Goal: Task Accomplishment & Management: Manage account settings

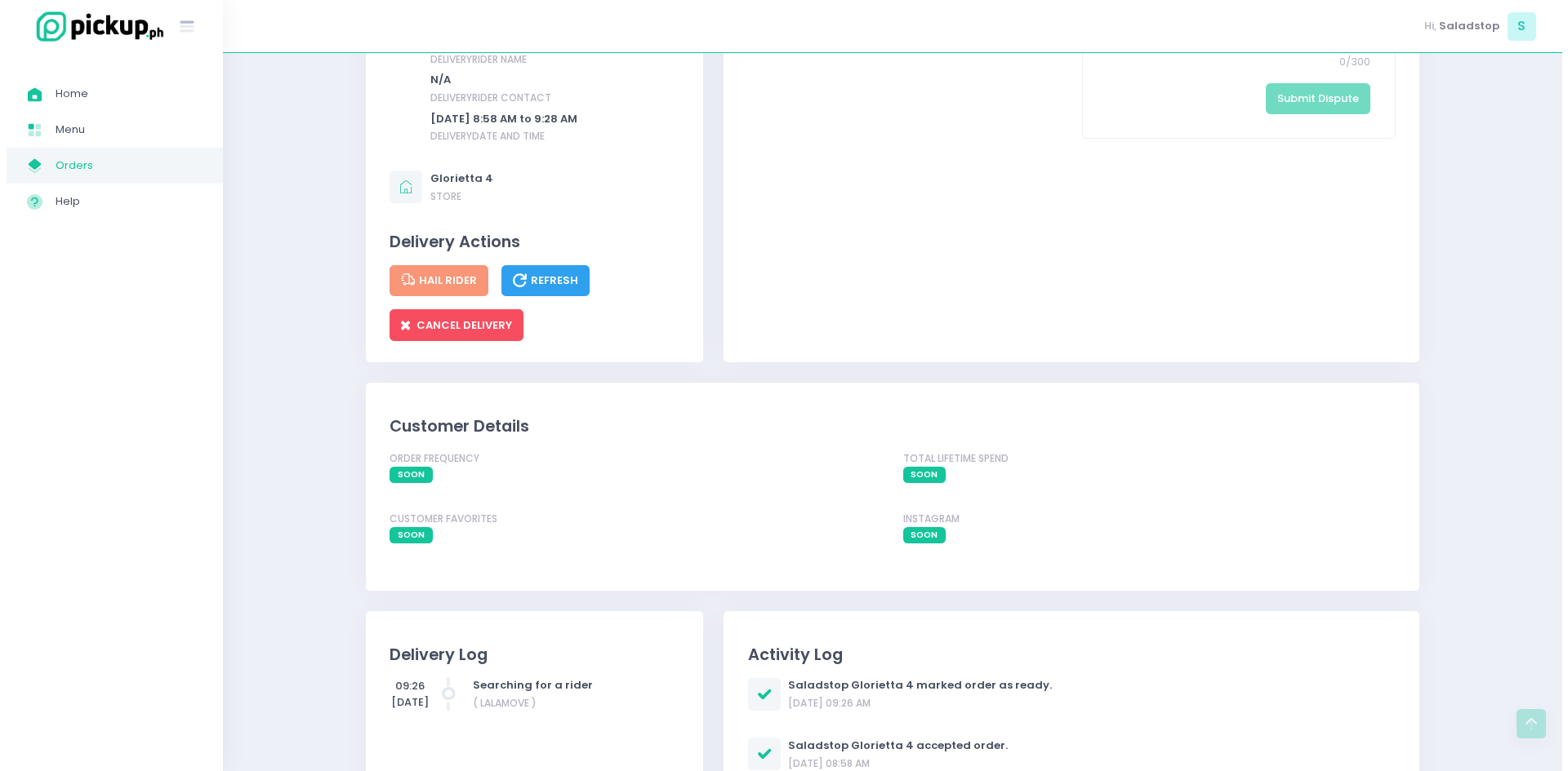
scroll to position [1061, 0]
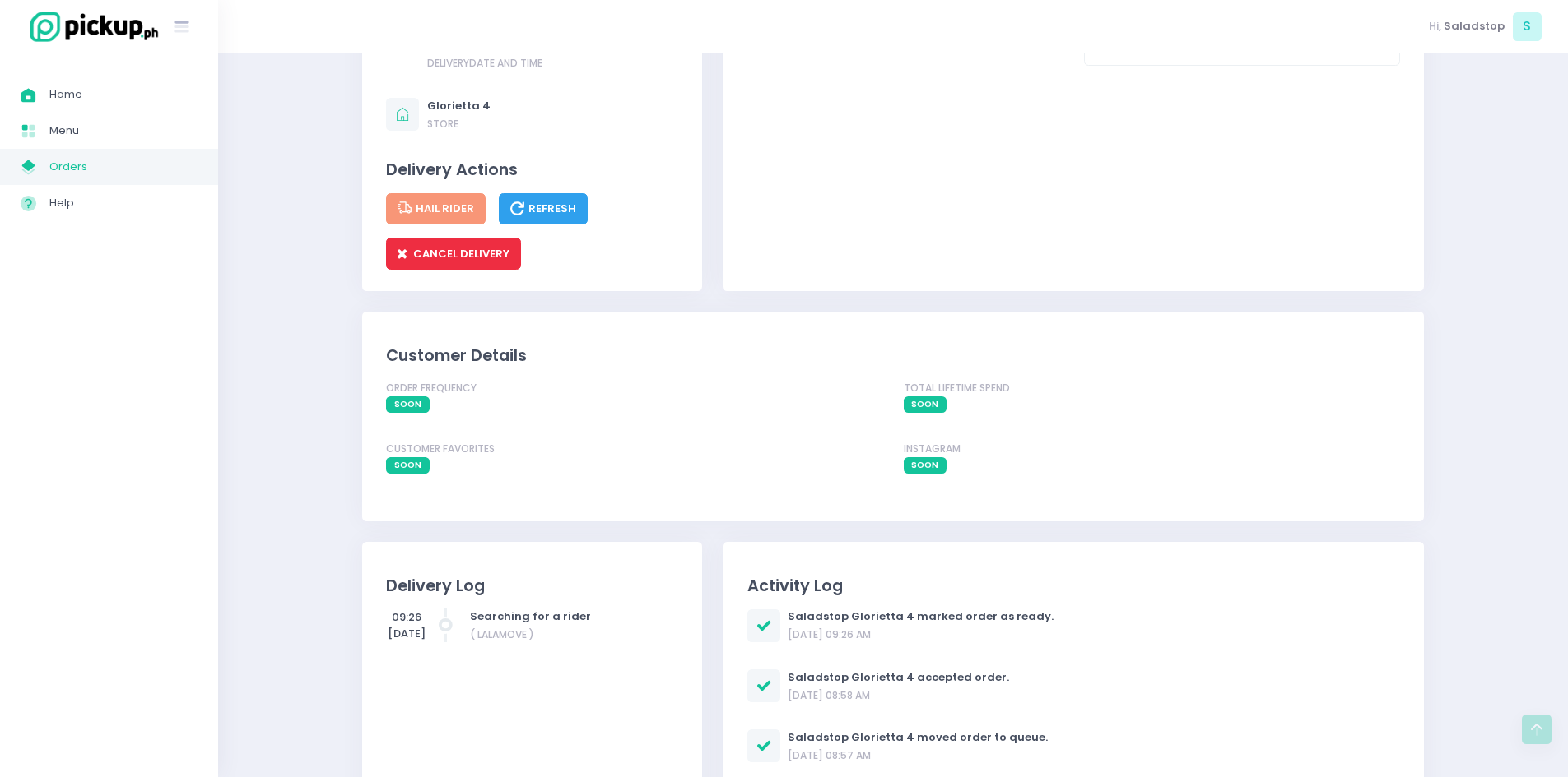
click at [486, 246] on span "CANCEL DELIVERY" at bounding box center [454, 253] width 112 height 16
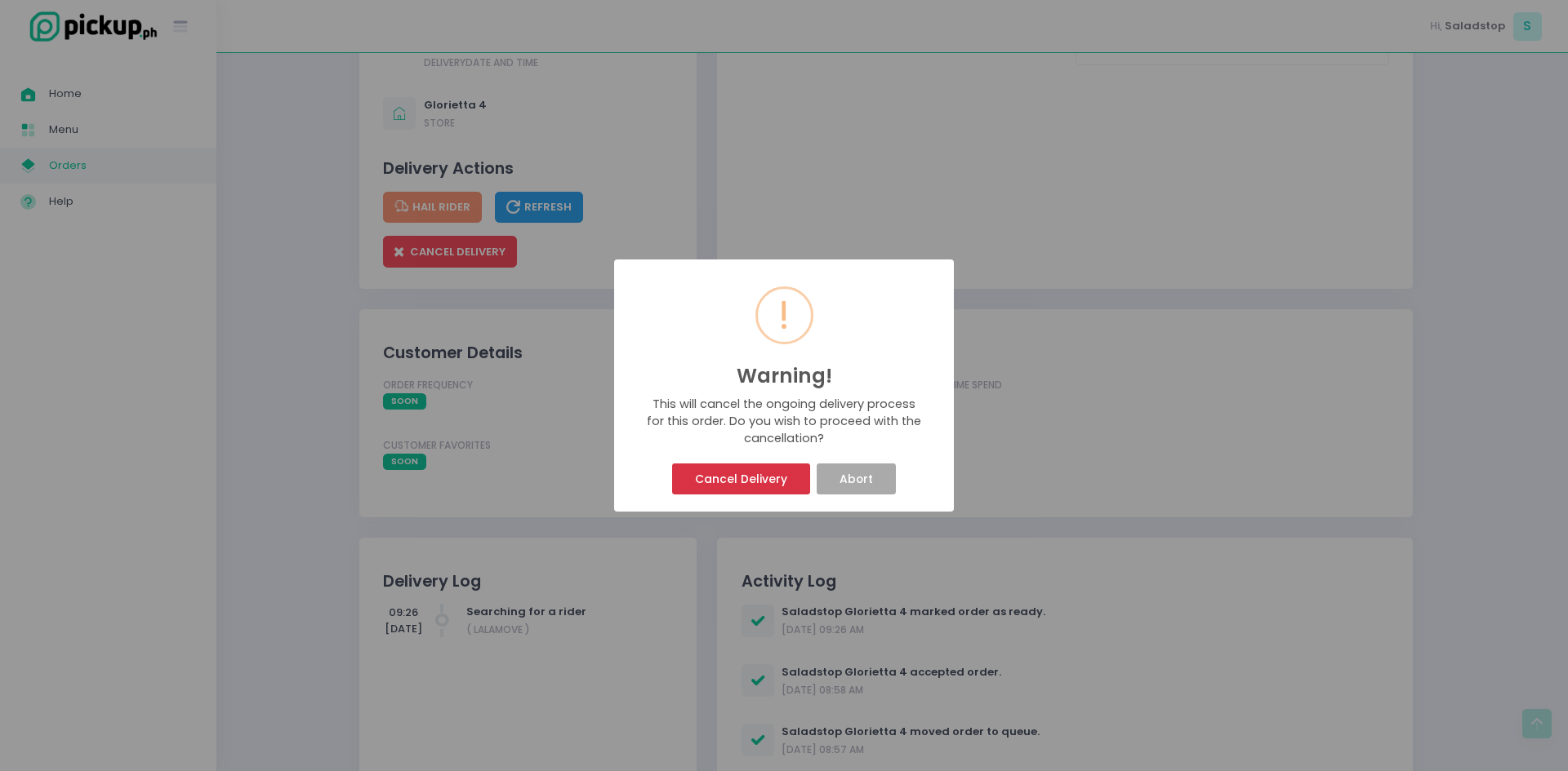
click at [763, 470] on button "Cancel Delivery" at bounding box center [741, 478] width 137 height 31
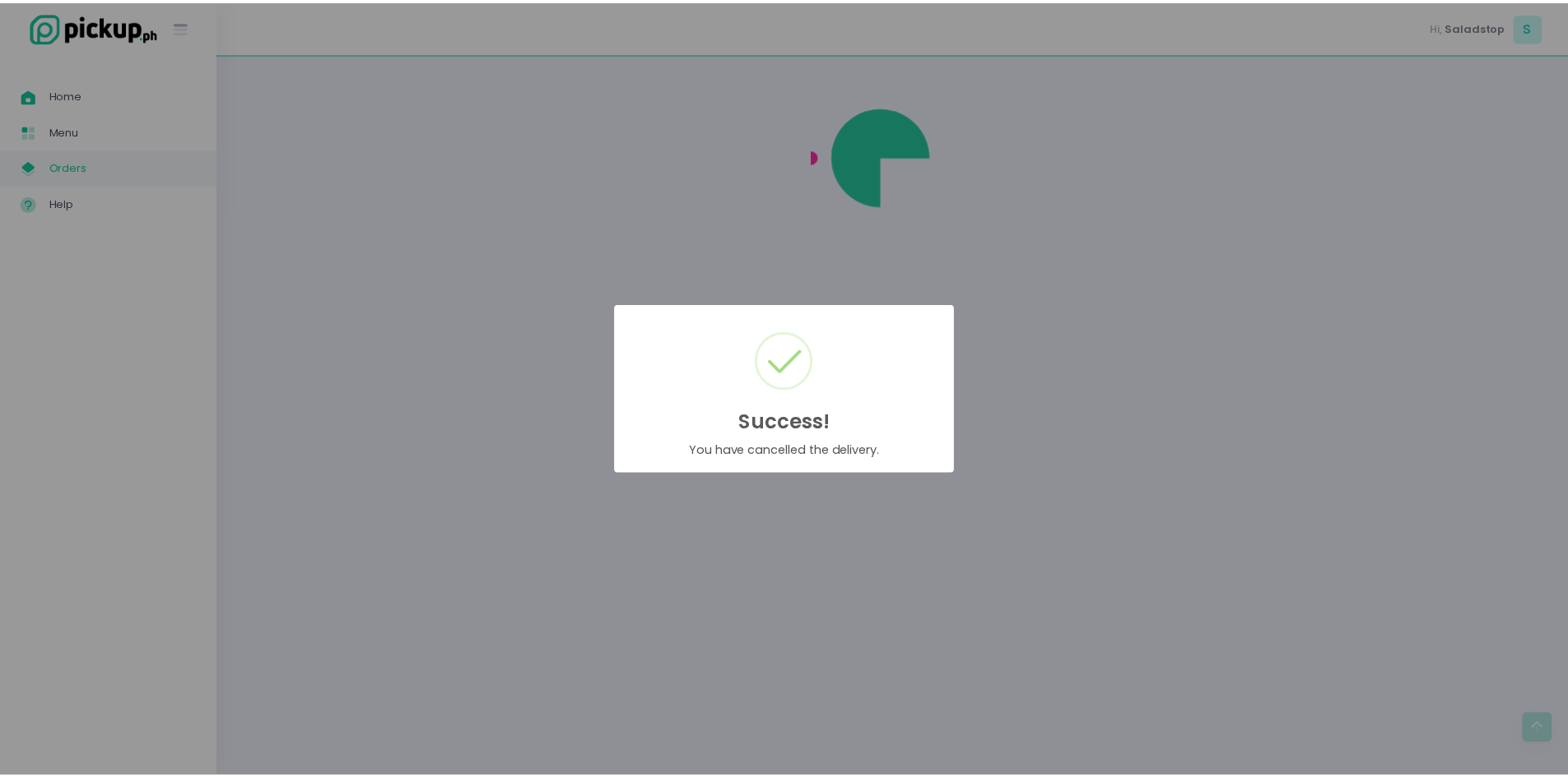
scroll to position [0, 0]
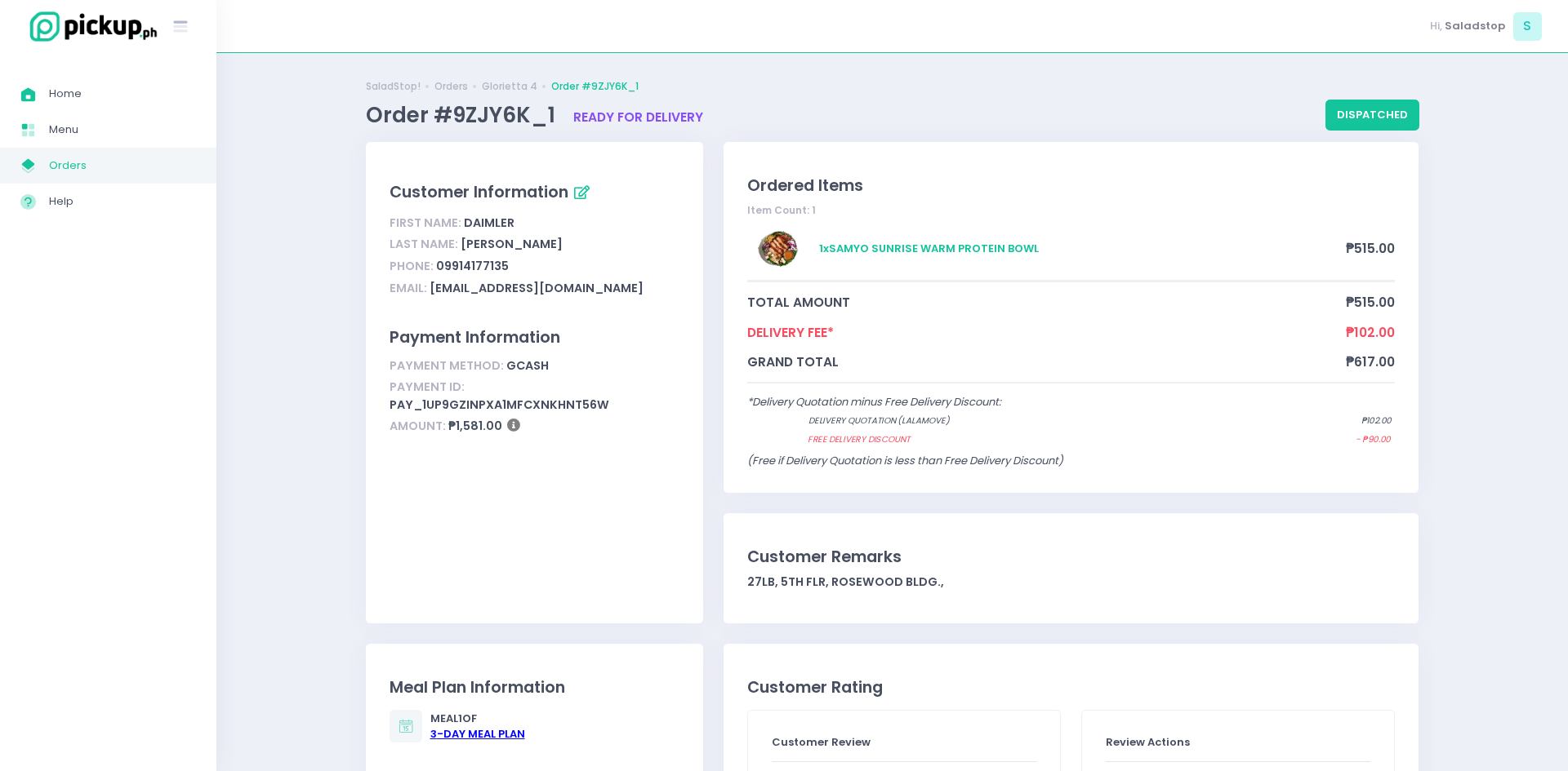
click at [641, 552] on div "Success! × You have cancelled the delivery. OK Cancel" at bounding box center [784, 386] width 1568 height 771
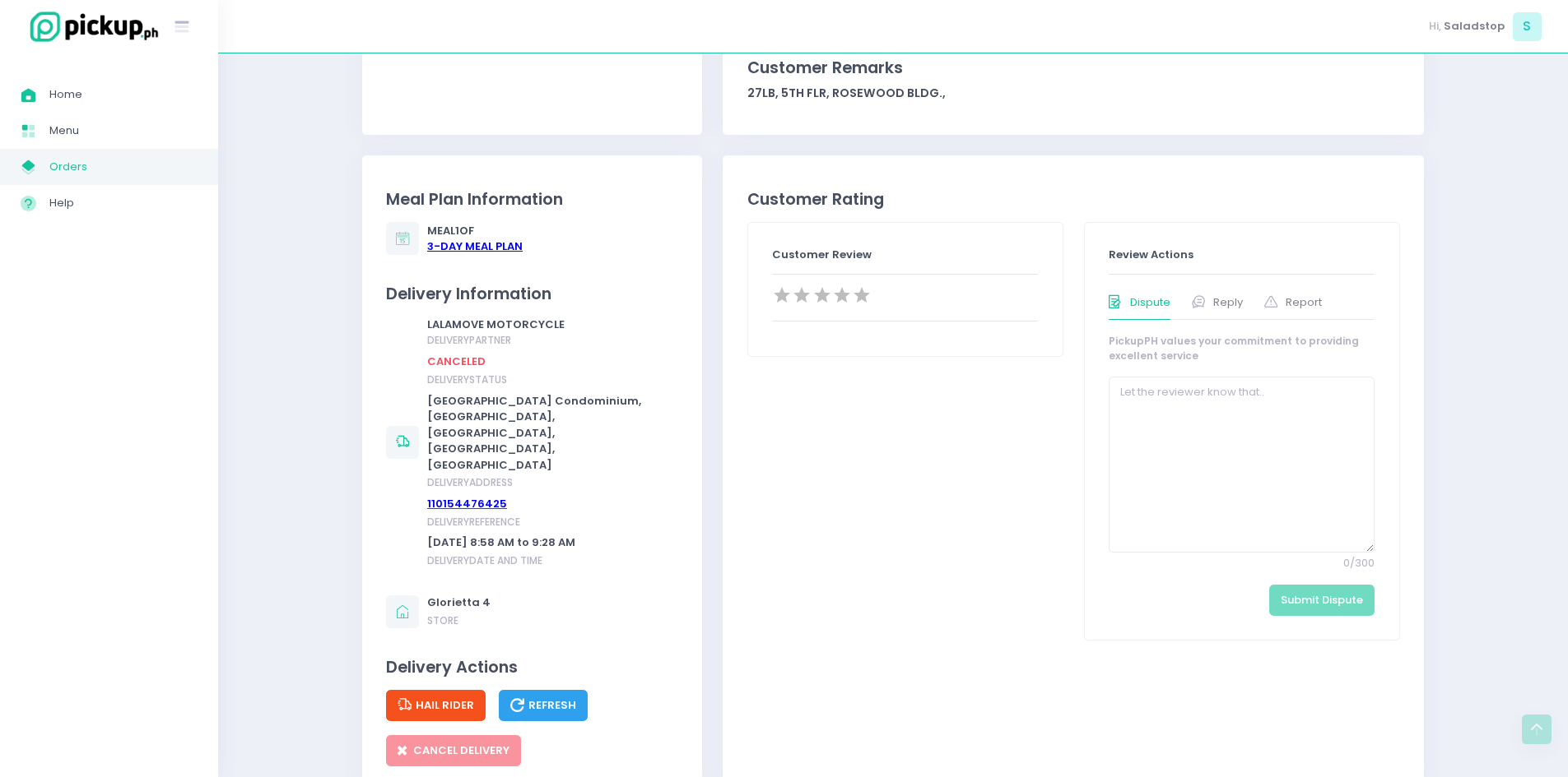
click at [448, 690] on button "Hail Rider" at bounding box center [435, 705] width 99 height 31
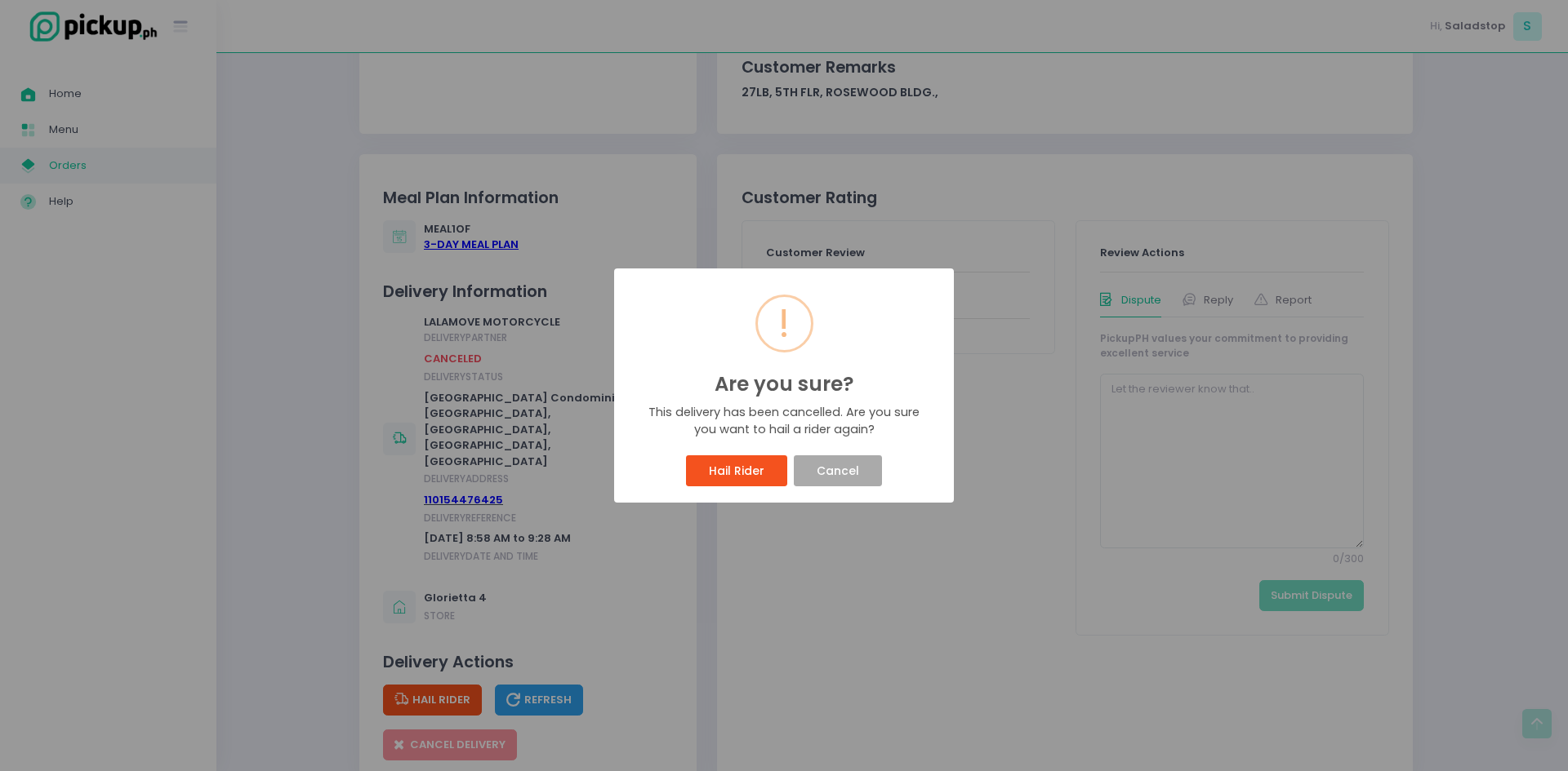
drag, startPoint x: 749, startPoint y: 476, endPoint x: 897, endPoint y: 521, distance: 154.7
click at [749, 475] on button "Hail Rider" at bounding box center [736, 471] width 100 height 31
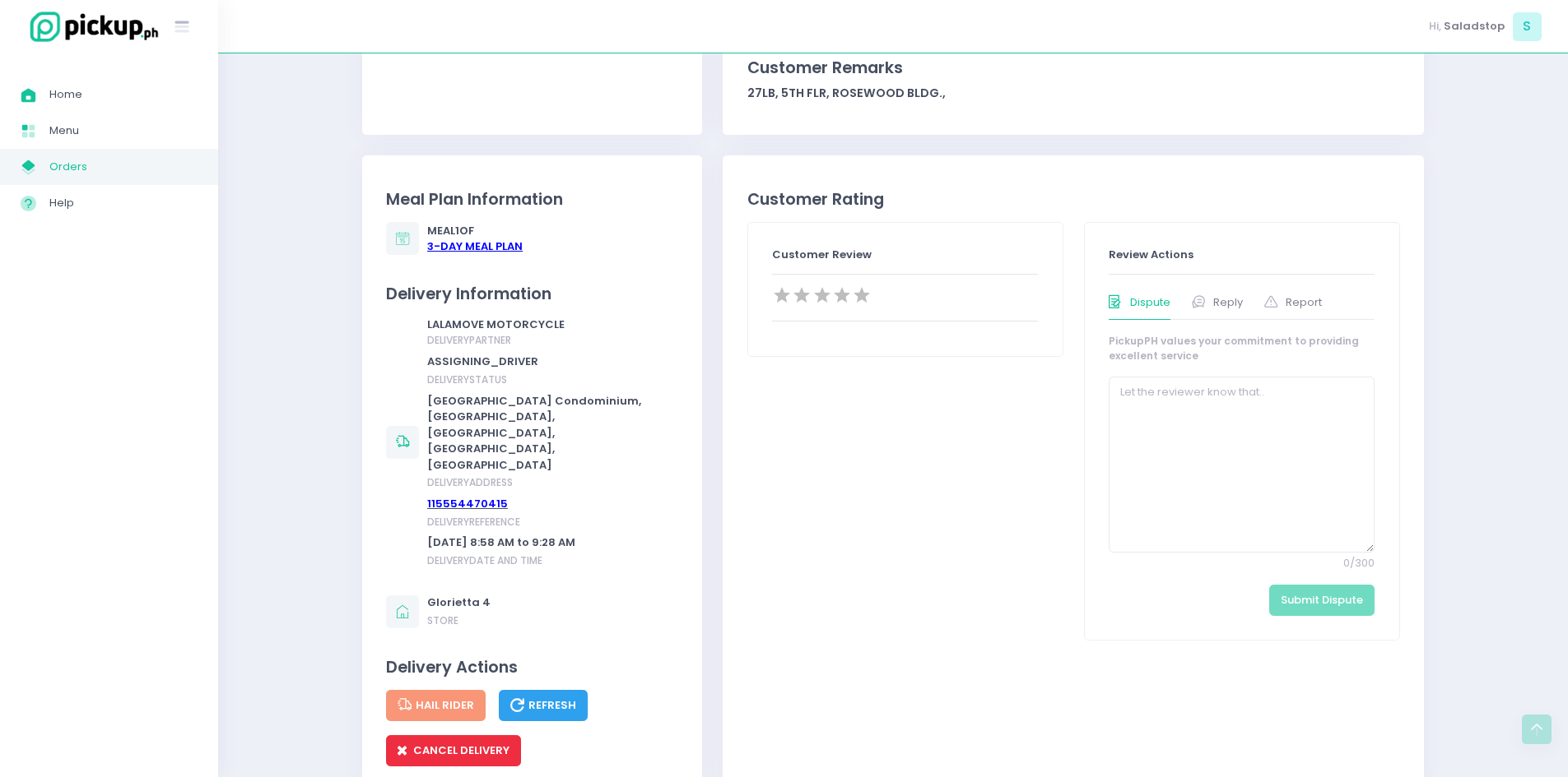
click at [466, 735] on button "CANCEL DELIVERY" at bounding box center [454, 750] width 135 height 31
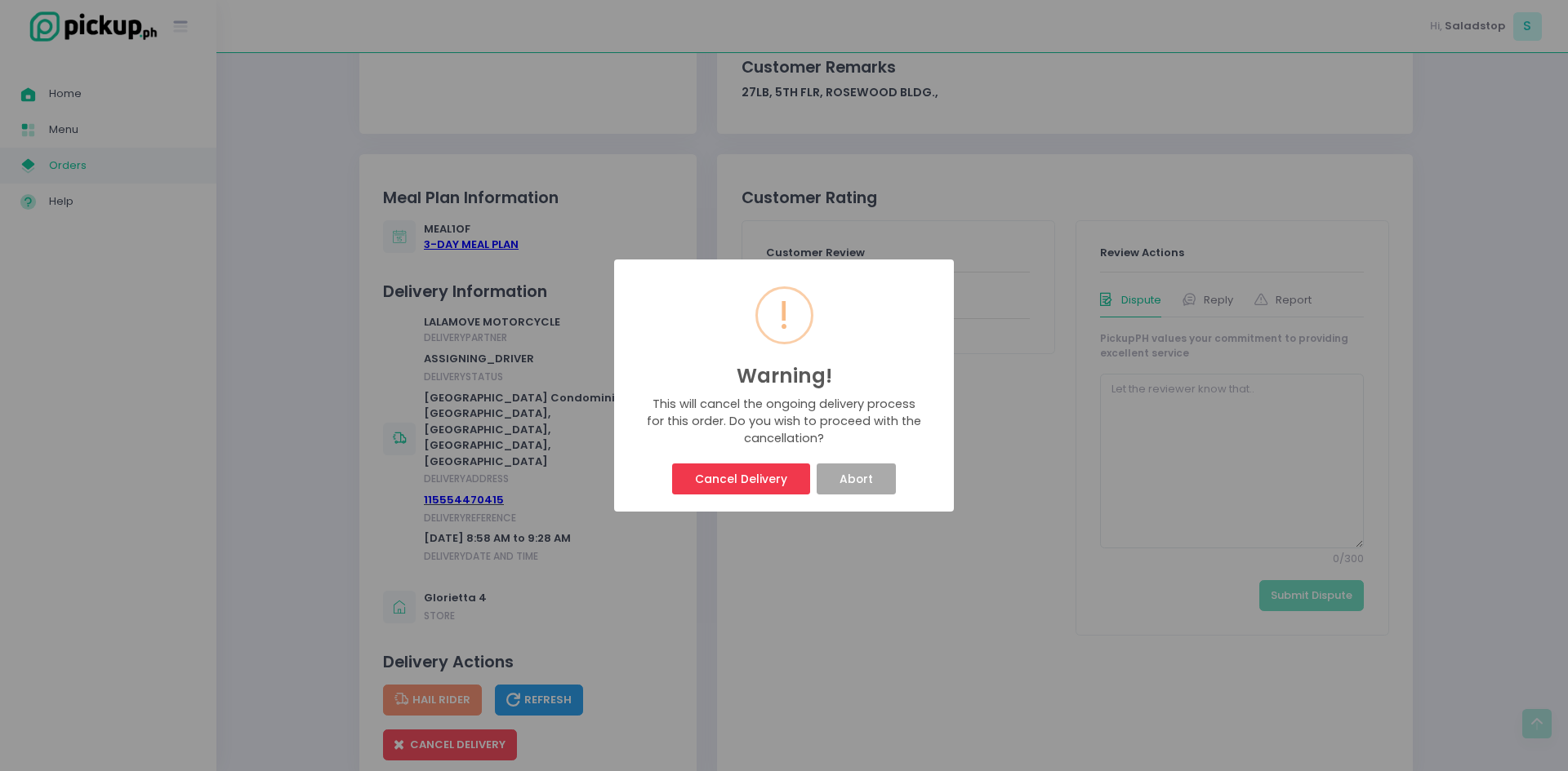
click at [768, 454] on div "! Warning! × This will cancel the ongoing delivery process for this order. Do y…" at bounding box center [784, 386] width 339 height 252
click at [759, 481] on button "Cancel Delivery" at bounding box center [741, 478] width 137 height 31
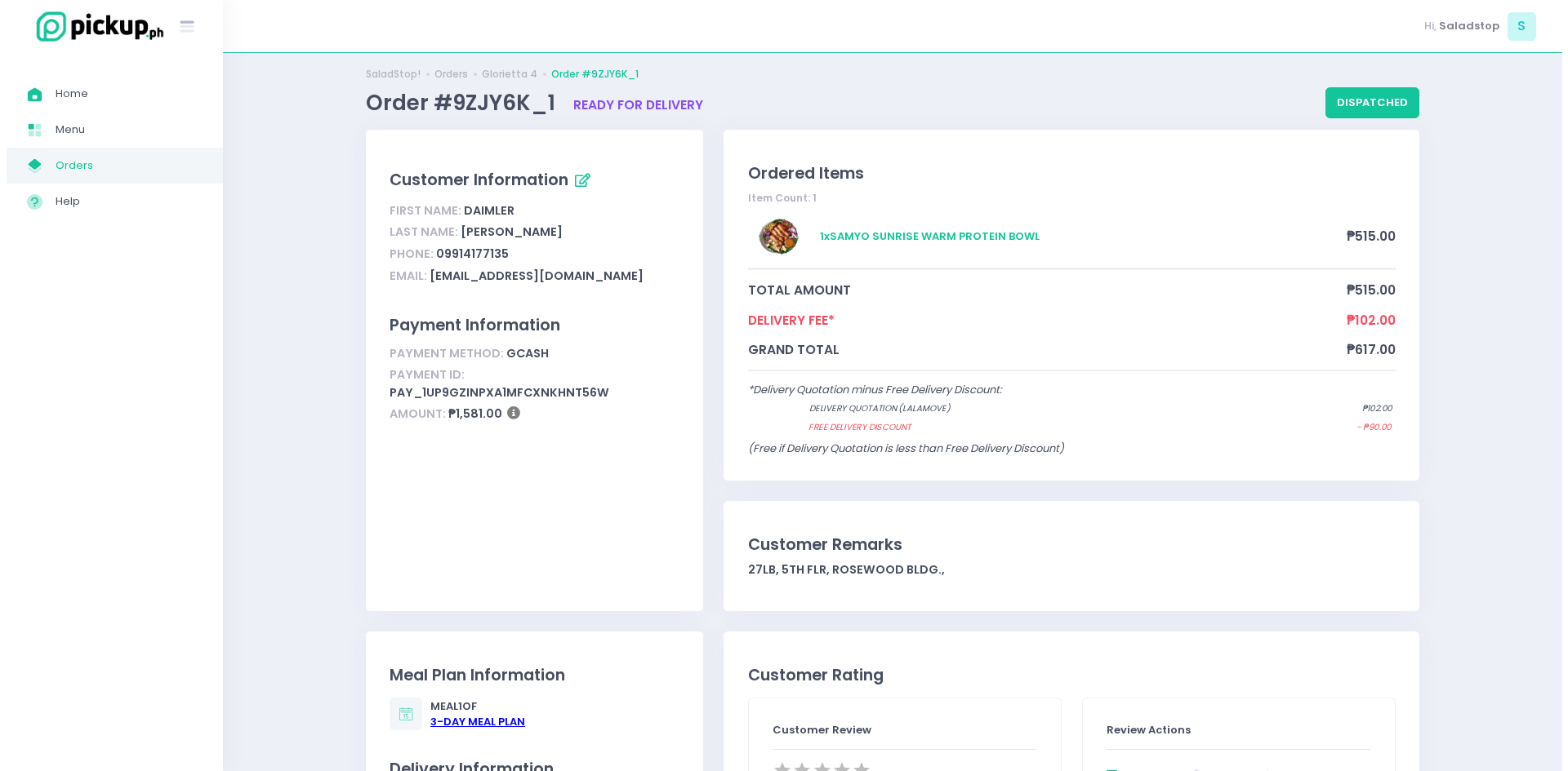
scroll to position [0, 0]
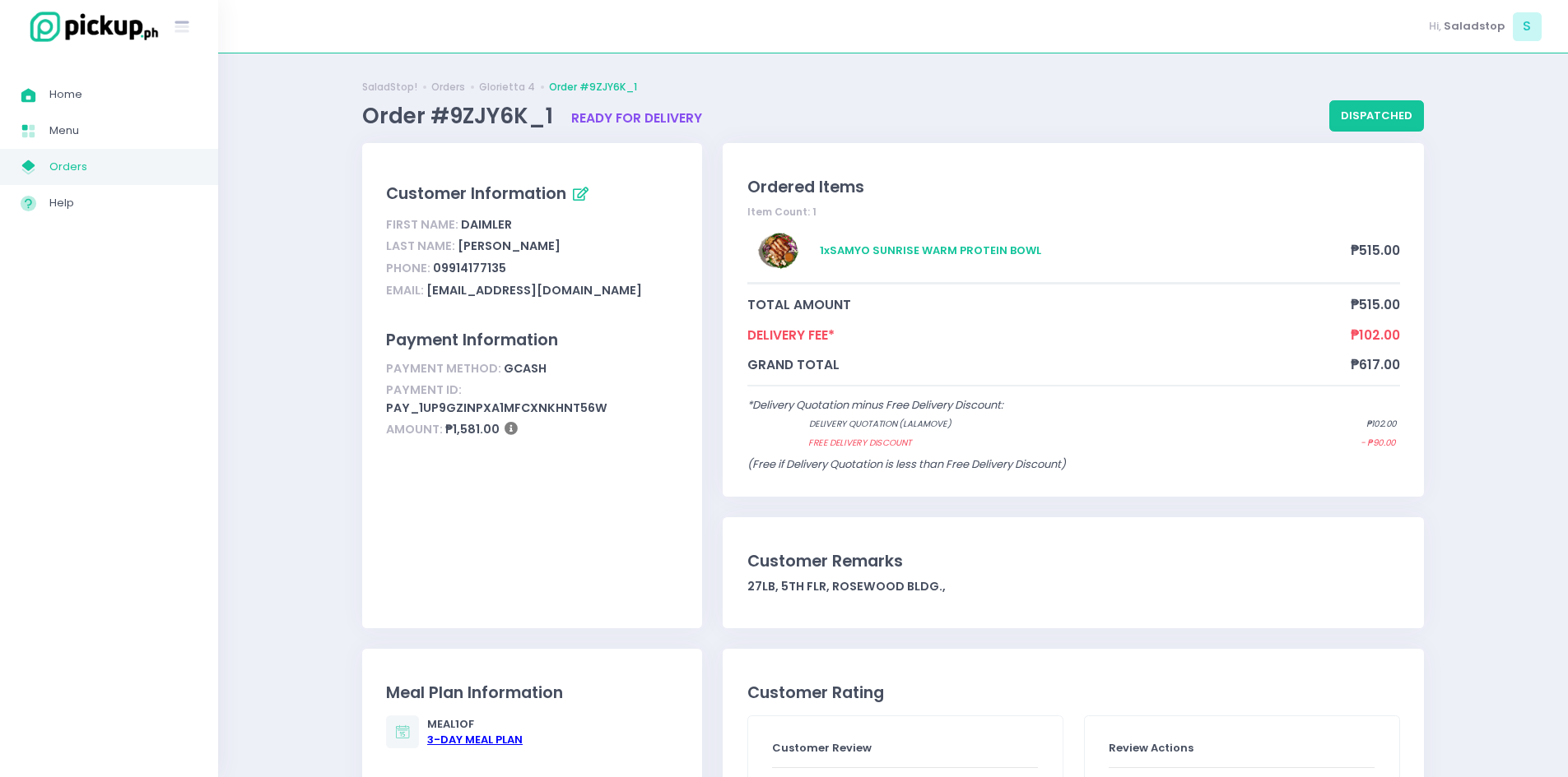
click at [148, 550] on div "Home Created with Sketch. Home Menu Created with Sketch. Menu My Store Created …" at bounding box center [108, 415] width 218 height 703
click at [1407, 105] on button "dispatched" at bounding box center [1376, 115] width 94 height 31
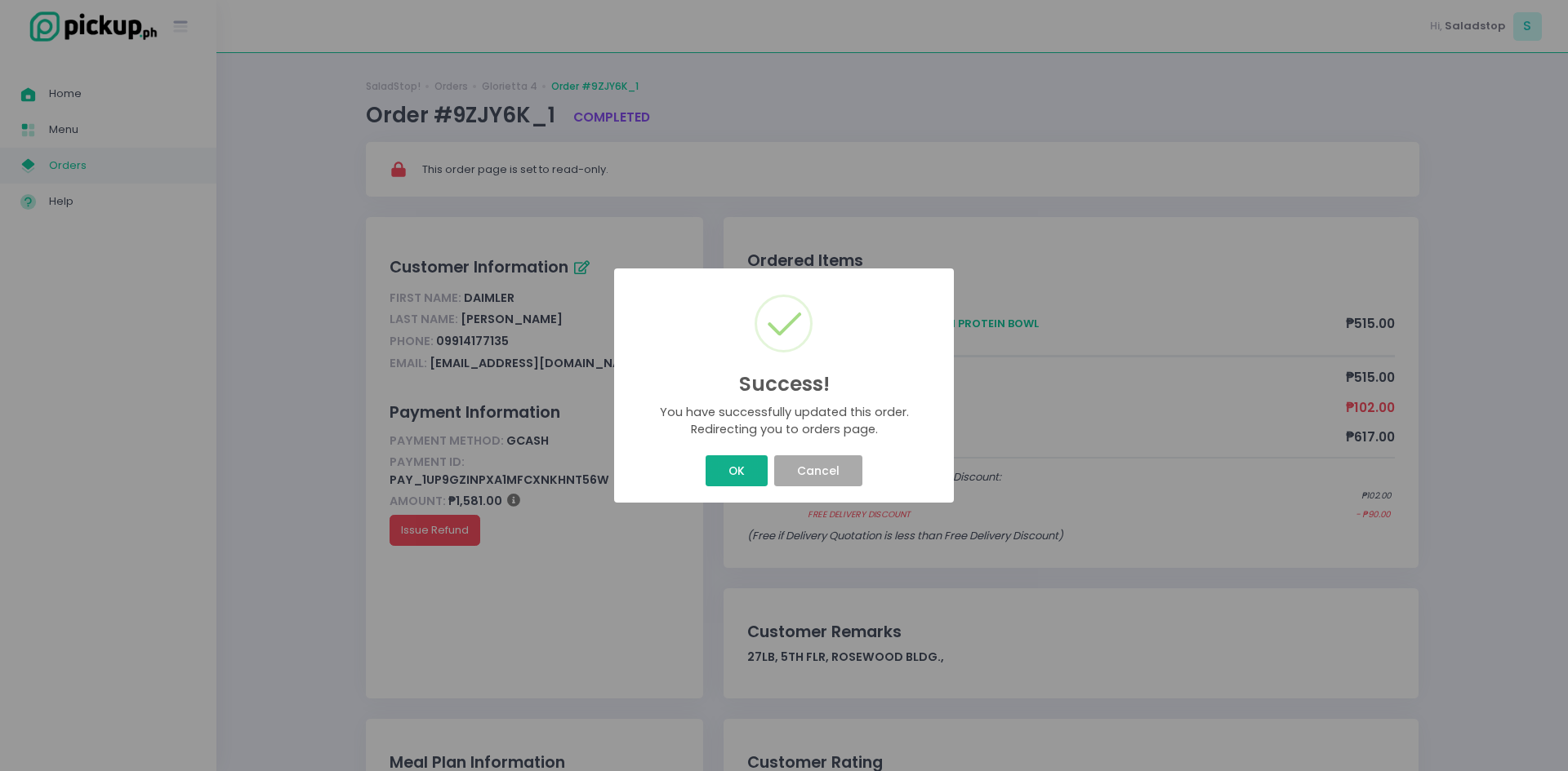
click at [731, 474] on button "OK" at bounding box center [736, 471] width 61 height 31
